Goal: Information Seeking & Learning: Learn about a topic

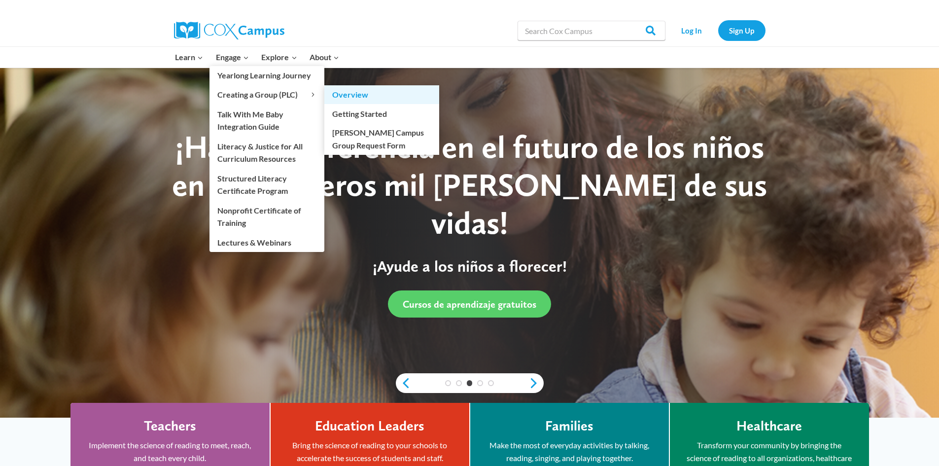
click at [355, 96] on link "Overview" at bounding box center [381, 94] width 115 height 19
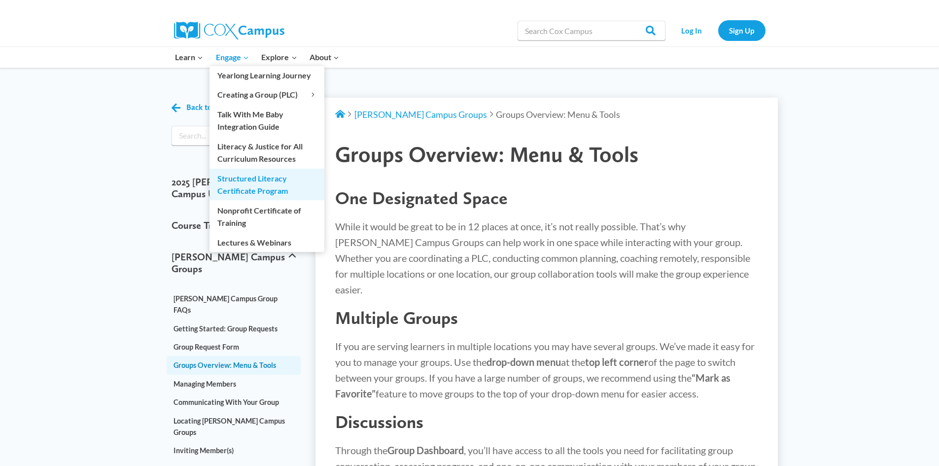
click at [253, 184] on link "Structured Literacy Certificate Program" at bounding box center [266, 185] width 115 height 32
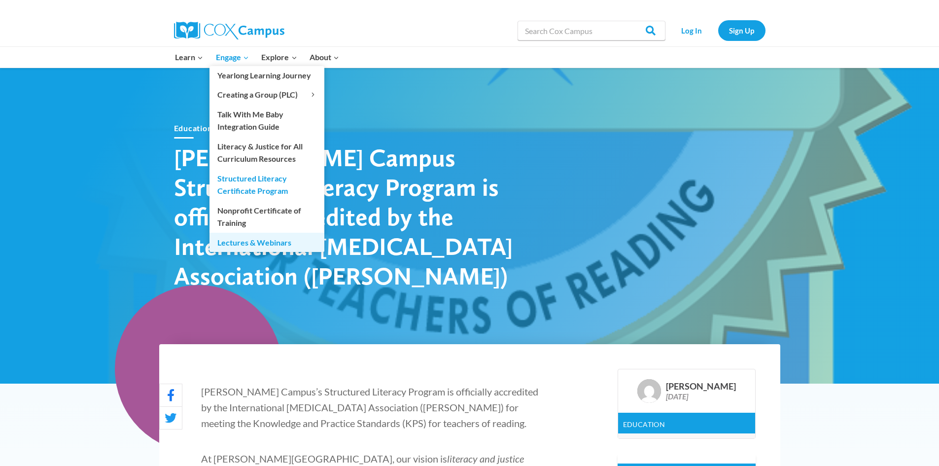
click at [239, 241] on link "Lectures & Webinars" at bounding box center [266, 242] width 115 height 19
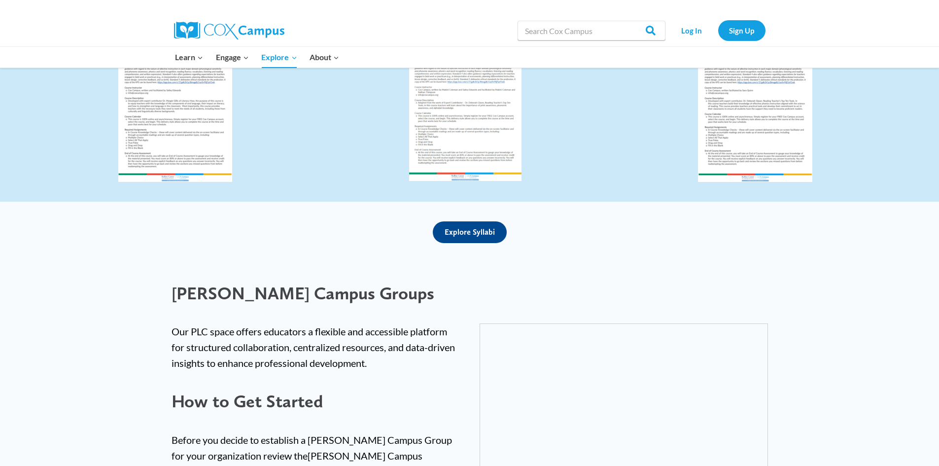
scroll to position [2119, 0]
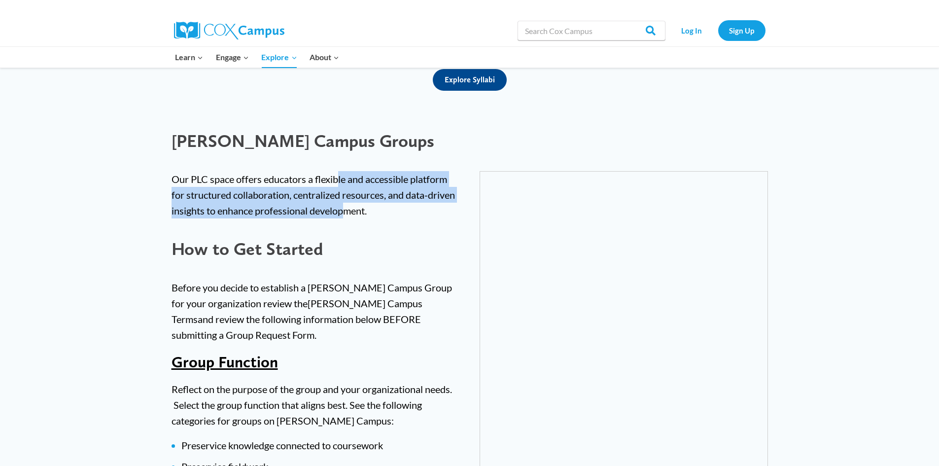
drag, startPoint x: 338, startPoint y: 153, endPoint x: 346, endPoint y: 178, distance: 25.9
click at [346, 178] on p "Our PLC space offers educators a flexible and accessible platform for structure…" at bounding box center [315, 194] width 288 height 47
drag, startPoint x: 347, startPoint y: 176, endPoint x: 354, endPoint y: 176, distance: 7.4
click at [347, 176] on p "Our PLC space offers educators a flexible and accessible platform for structure…" at bounding box center [315, 194] width 288 height 47
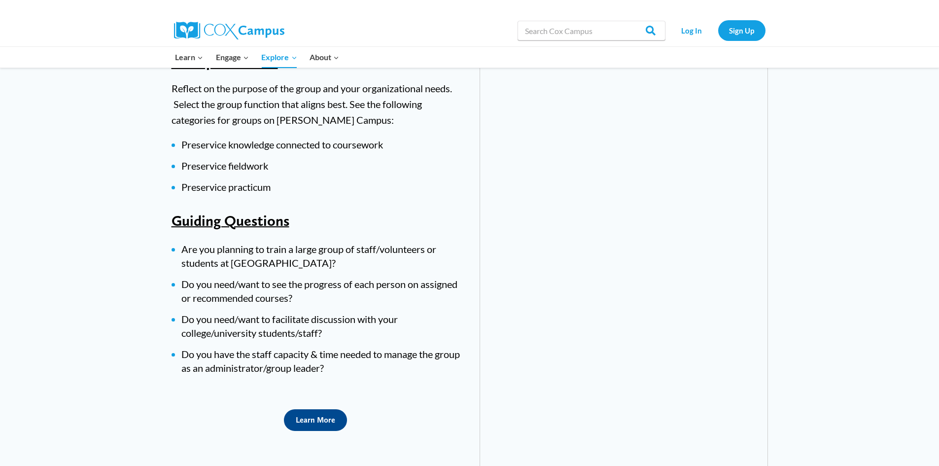
scroll to position [2464, 0]
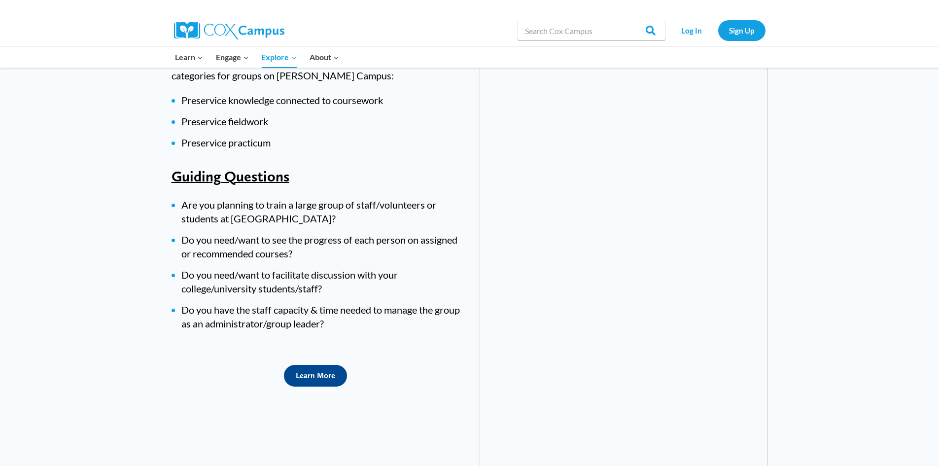
drag, startPoint x: 297, startPoint y: 175, endPoint x: 408, endPoint y: 190, distance: 111.9
click at [408, 198] on li "Are you planning to train a large group of staff/volunteers or students at coll…" at bounding box center [320, 212] width 278 height 28
click at [271, 233] on li "Do you need/want to see the progress of each person on assigned or recommended …" at bounding box center [320, 247] width 278 height 28
drag, startPoint x: 270, startPoint y: 211, endPoint x: 291, endPoint y: 214, distance: 21.0
click at [291, 233] on li "Do you need/want to see the progress of each person on assigned or recommended …" at bounding box center [320, 247] width 278 height 28
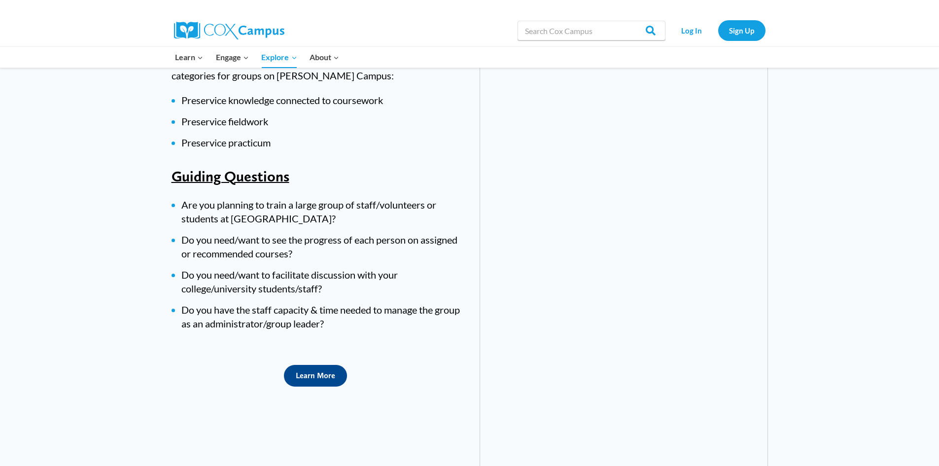
click at [291, 233] on li "Do you need/want to see the progress of each person on assigned or recommended …" at bounding box center [320, 247] width 278 height 28
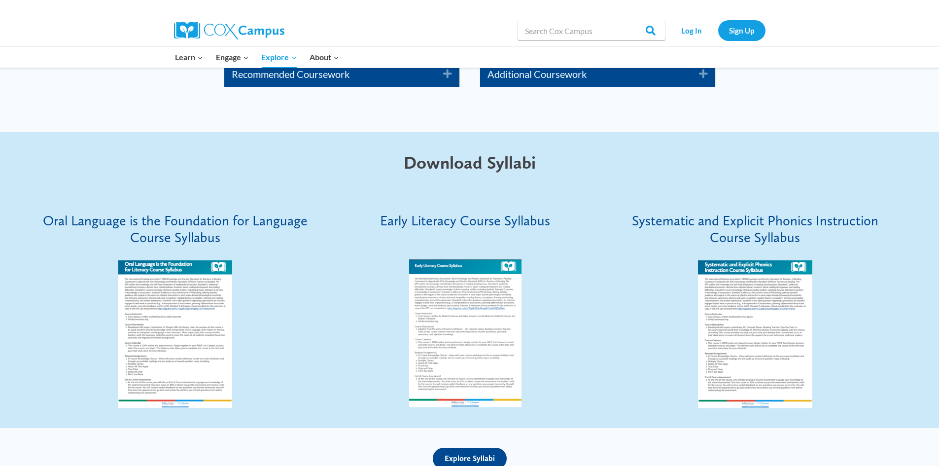
scroll to position [1602, 0]
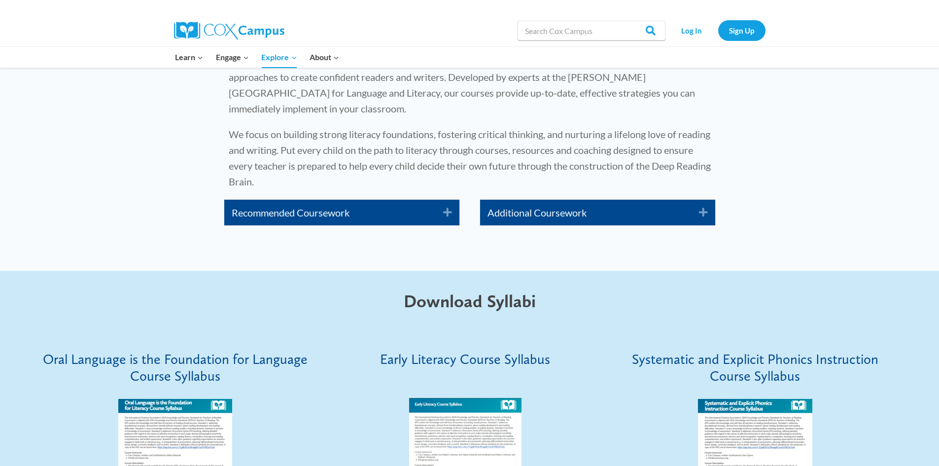
click at [605, 205] on link "Additional Coursework" at bounding box center [585, 213] width 197 height 16
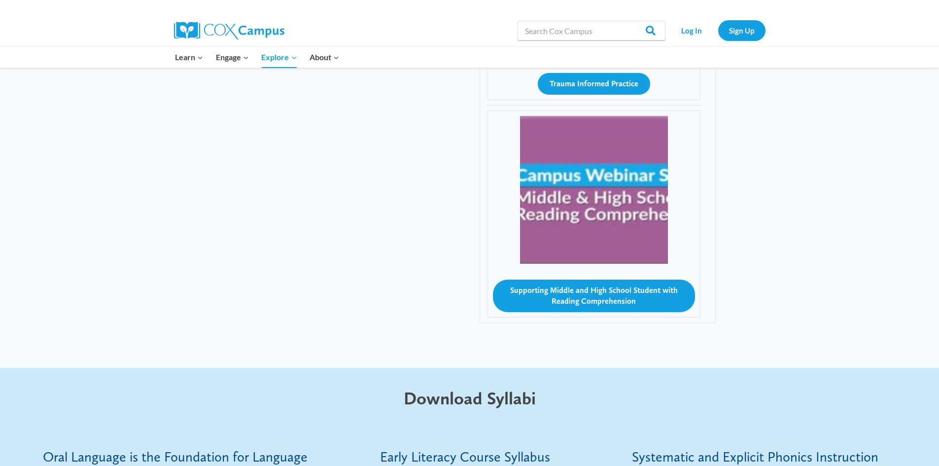
scroll to position [2243, 0]
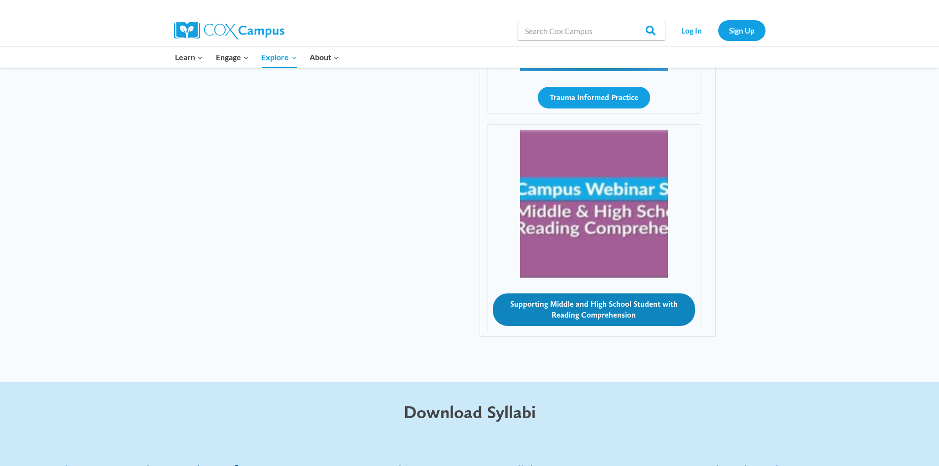
click at [617, 293] on button "Supporting Middle and High School Student with Reading Comprehension" at bounding box center [594, 309] width 202 height 33
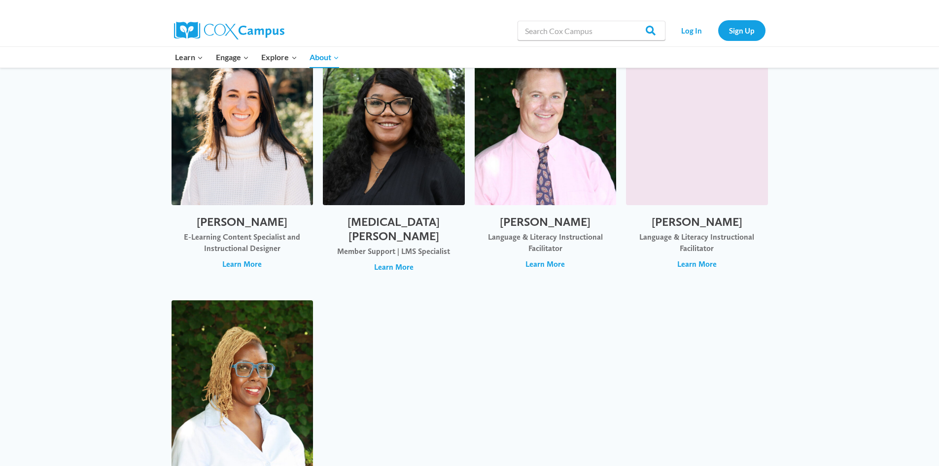
scroll to position [3203, 0]
